Goal: Information Seeking & Learning: Learn about a topic

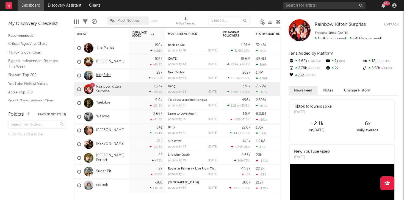
click at [99, 75] on link "Kingfishr" at bounding box center [103, 75] width 15 height 5
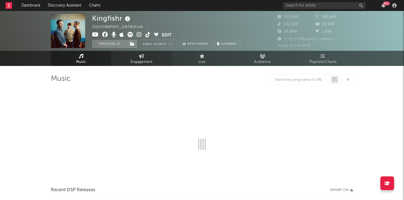
click at [152, 59] on link "Engagement" at bounding box center [141, 58] width 60 height 15
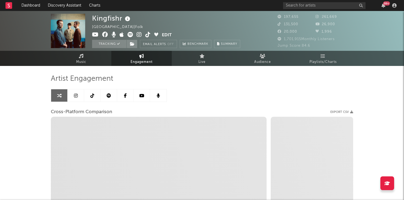
select select "1w"
click at [92, 94] on icon at bounding box center [92, 95] width 4 height 4
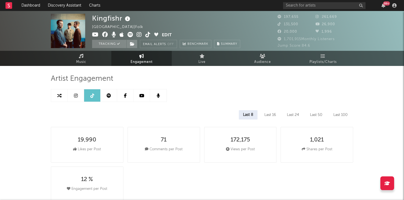
select select "6m"
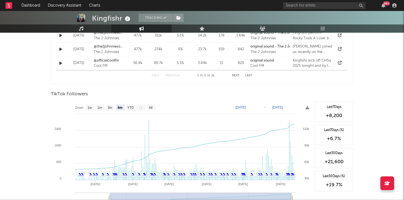
scroll to position [495, 0]
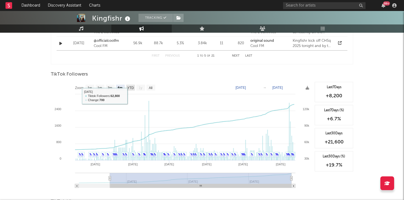
click at [131, 88] on text "YTD" at bounding box center [130, 88] width 7 height 4
select select "YTD"
type input "[DATE]"
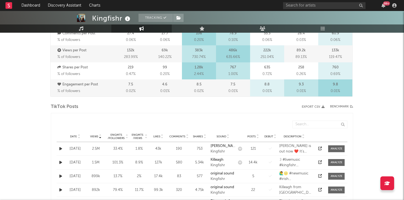
scroll to position [0, 0]
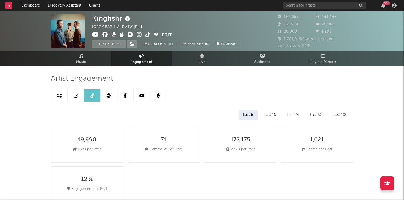
click at [78, 99] on link at bounding box center [76, 95] width 16 height 12
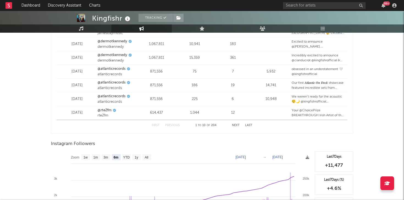
scroll to position [826, 0]
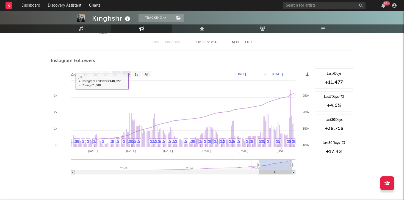
click at [126, 75] on text "YTD" at bounding box center [126, 74] width 7 height 4
select select "YTD"
type input "[DATE]"
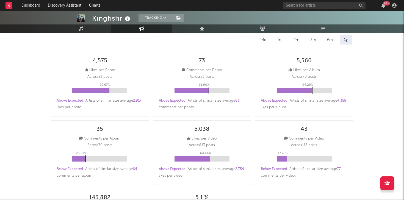
scroll to position [0, 0]
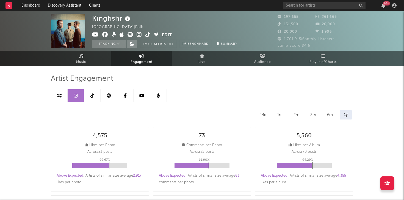
click at [107, 95] on icon at bounding box center [109, 95] width 4 height 4
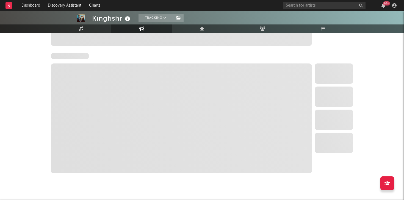
select select "6m"
select select "1w"
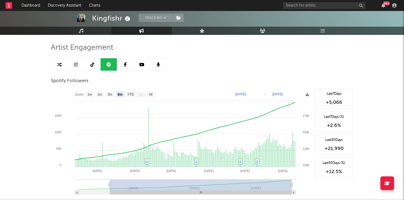
scroll to position [32, 0]
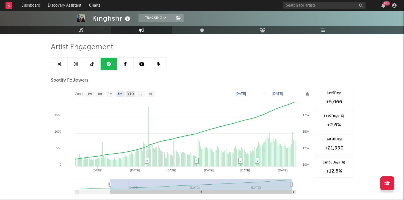
click at [133, 95] on text "YTD" at bounding box center [130, 94] width 7 height 4
select select "YTD"
type input "[DATE]"
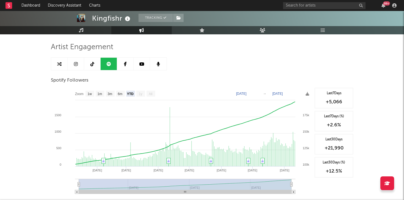
click at [120, 64] on link at bounding box center [125, 64] width 16 height 12
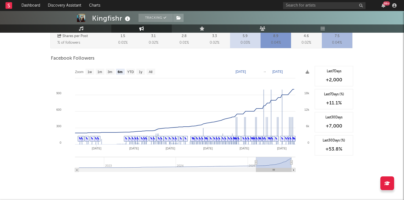
scroll to position [213, 0]
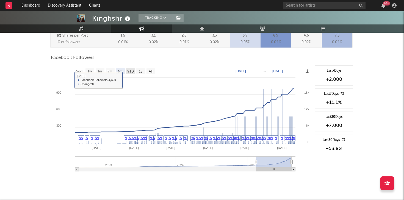
click at [128, 72] on text "YTD" at bounding box center [130, 71] width 7 height 4
select select "YTD"
type input "[DATE]"
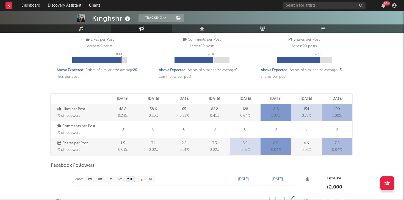
scroll to position [0, 0]
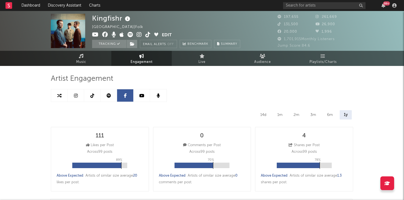
click at [143, 97] on icon at bounding box center [141, 95] width 5 height 4
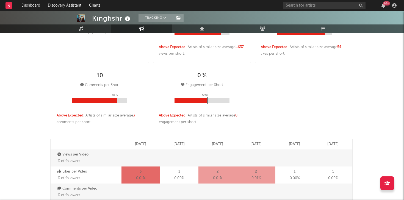
select select "6m"
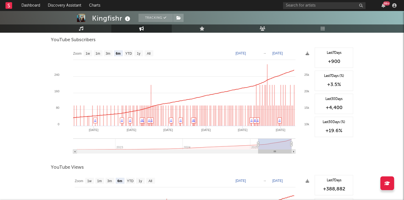
scroll to position [448, 0]
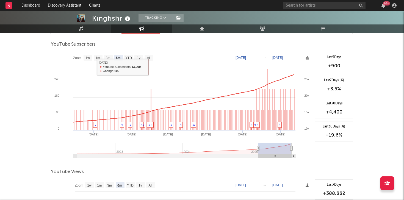
click at [130, 53] on rect at bounding box center [181, 107] width 261 height 110
click at [130, 55] on rect at bounding box center [128, 58] width 9 height 6
select select "YTD"
type input "[DATE]"
